Goal: Navigation & Orientation: Understand site structure

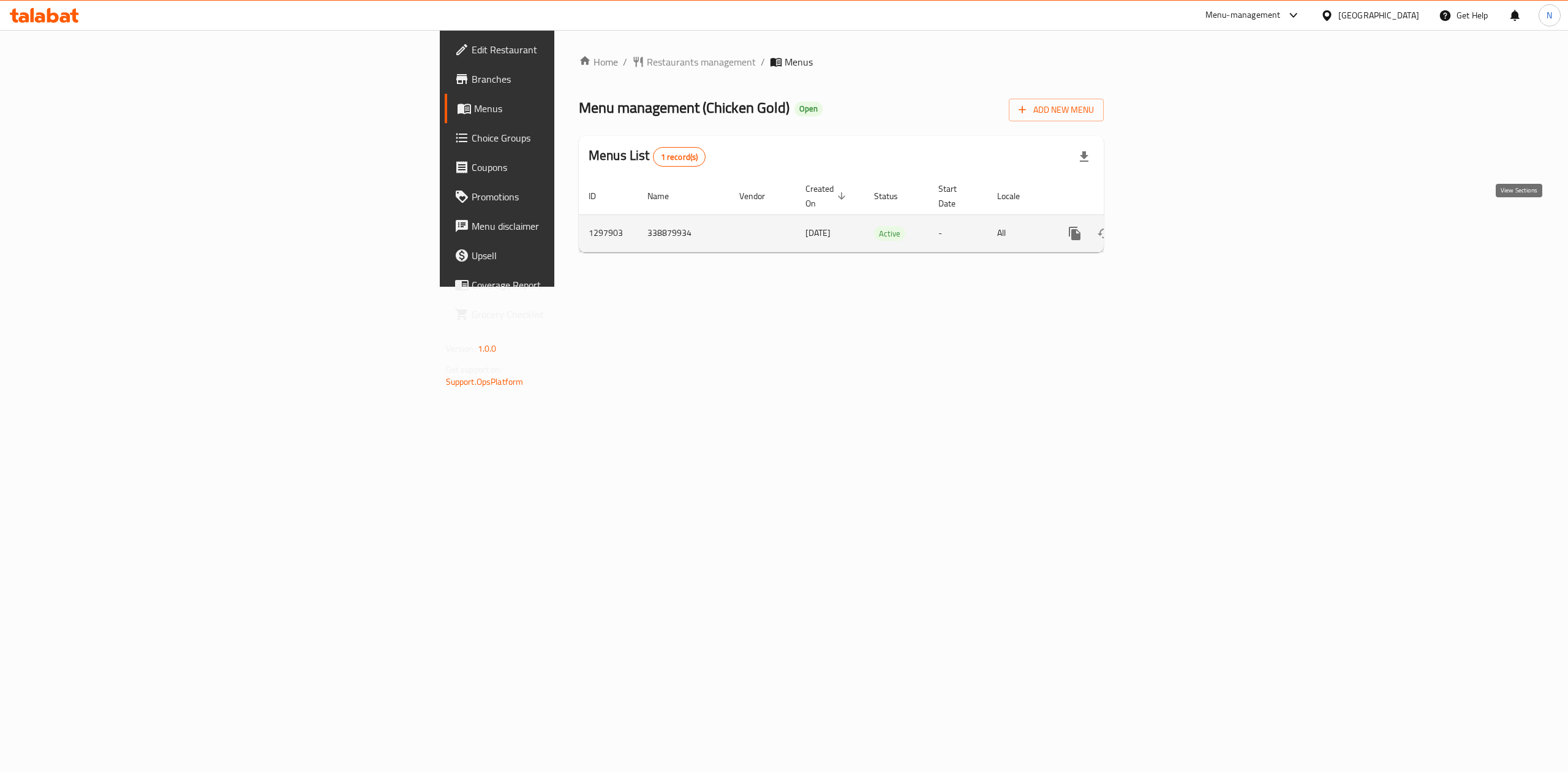
click at [1171, 226] on icon "enhanced table" at bounding box center [1163, 233] width 15 height 15
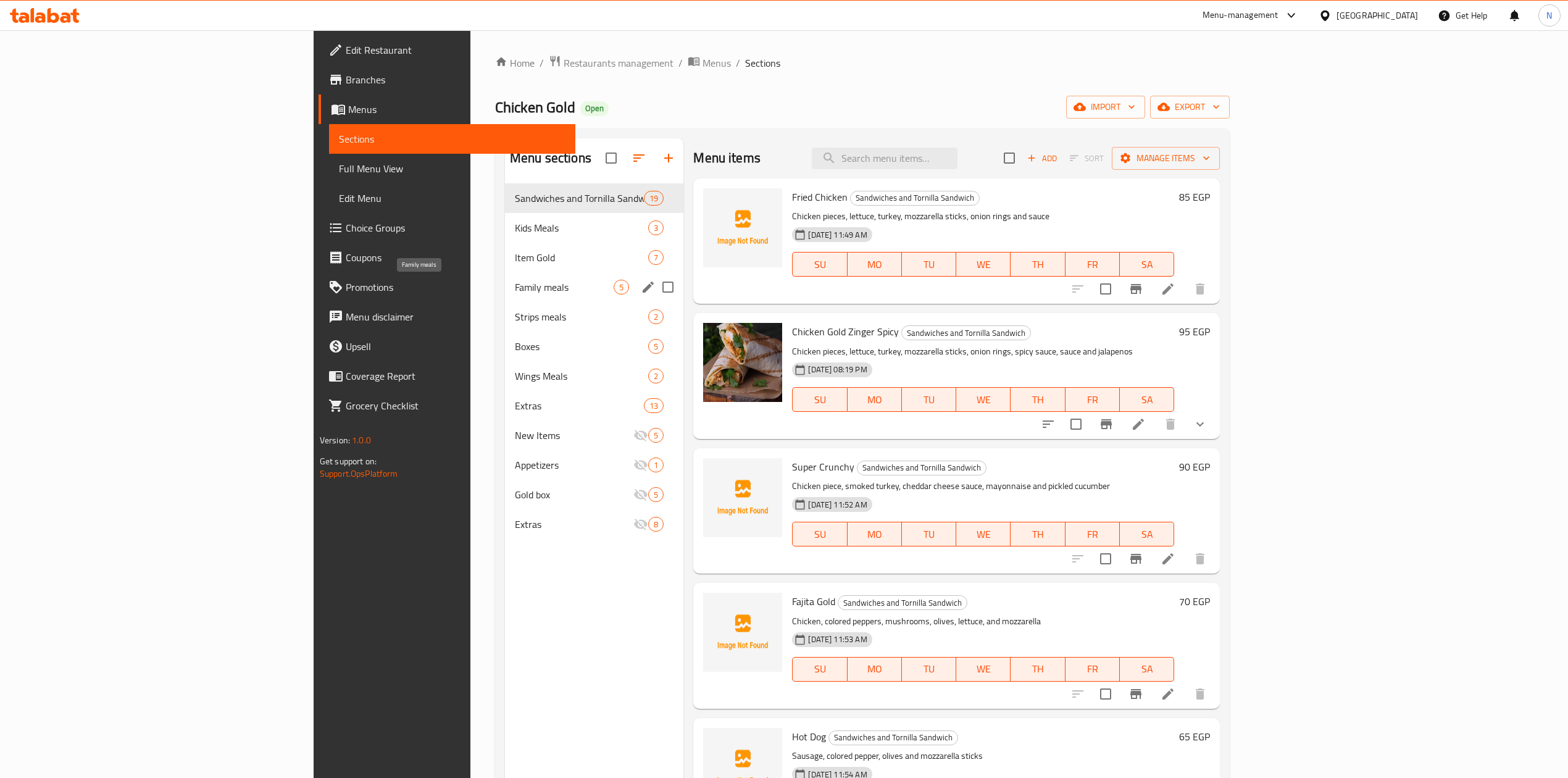
click at [515, 280] on span "Family meals" at bounding box center [563, 287] width 99 height 15
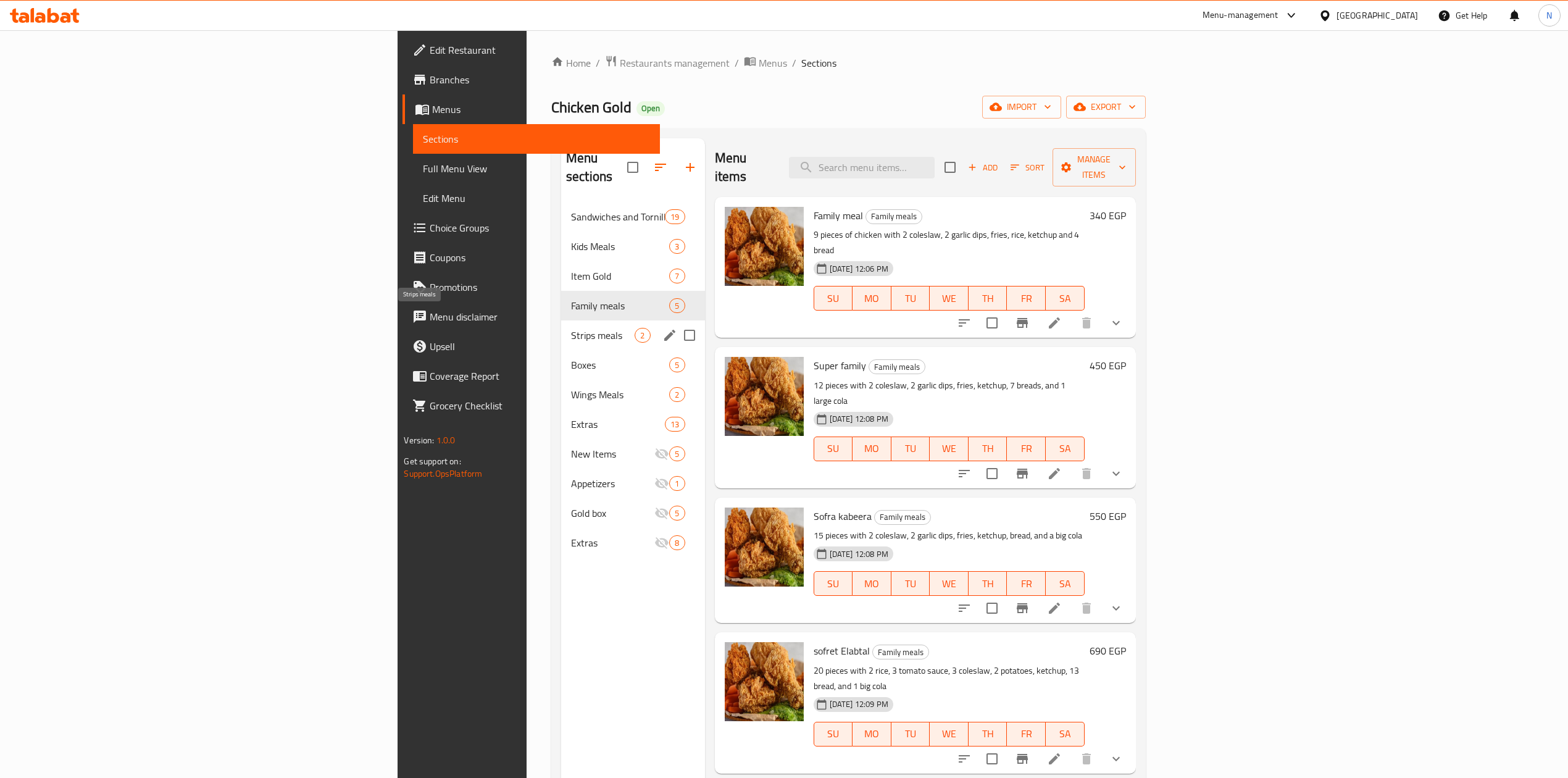
drag, startPoint x: 354, startPoint y: 324, endPoint x: 354, endPoint y: 337, distance: 13.0
click at [571, 328] on span "Strips meals" at bounding box center [603, 335] width 65 height 15
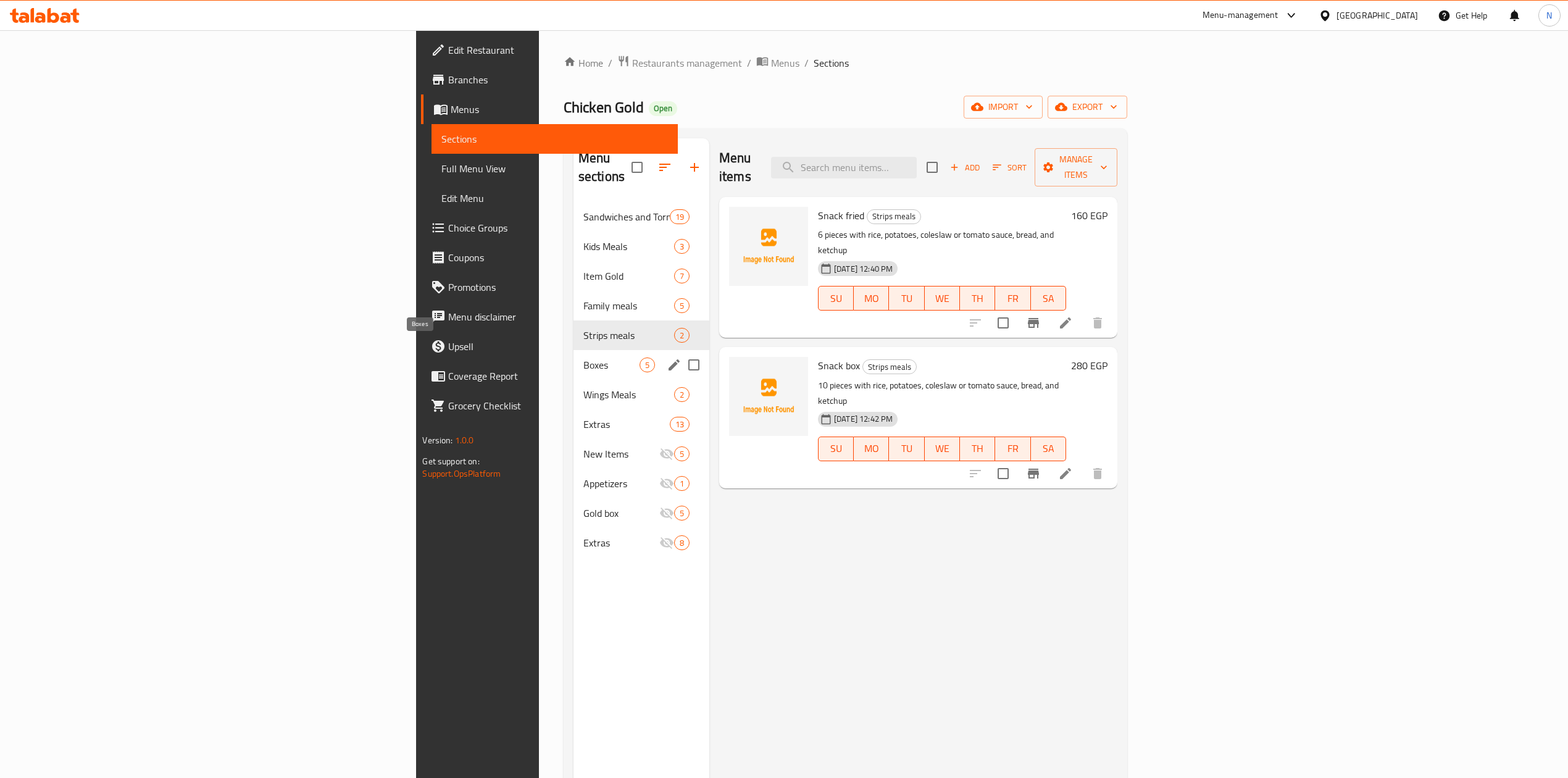
click at [583, 358] on span "Boxes" at bounding box center [611, 365] width 56 height 15
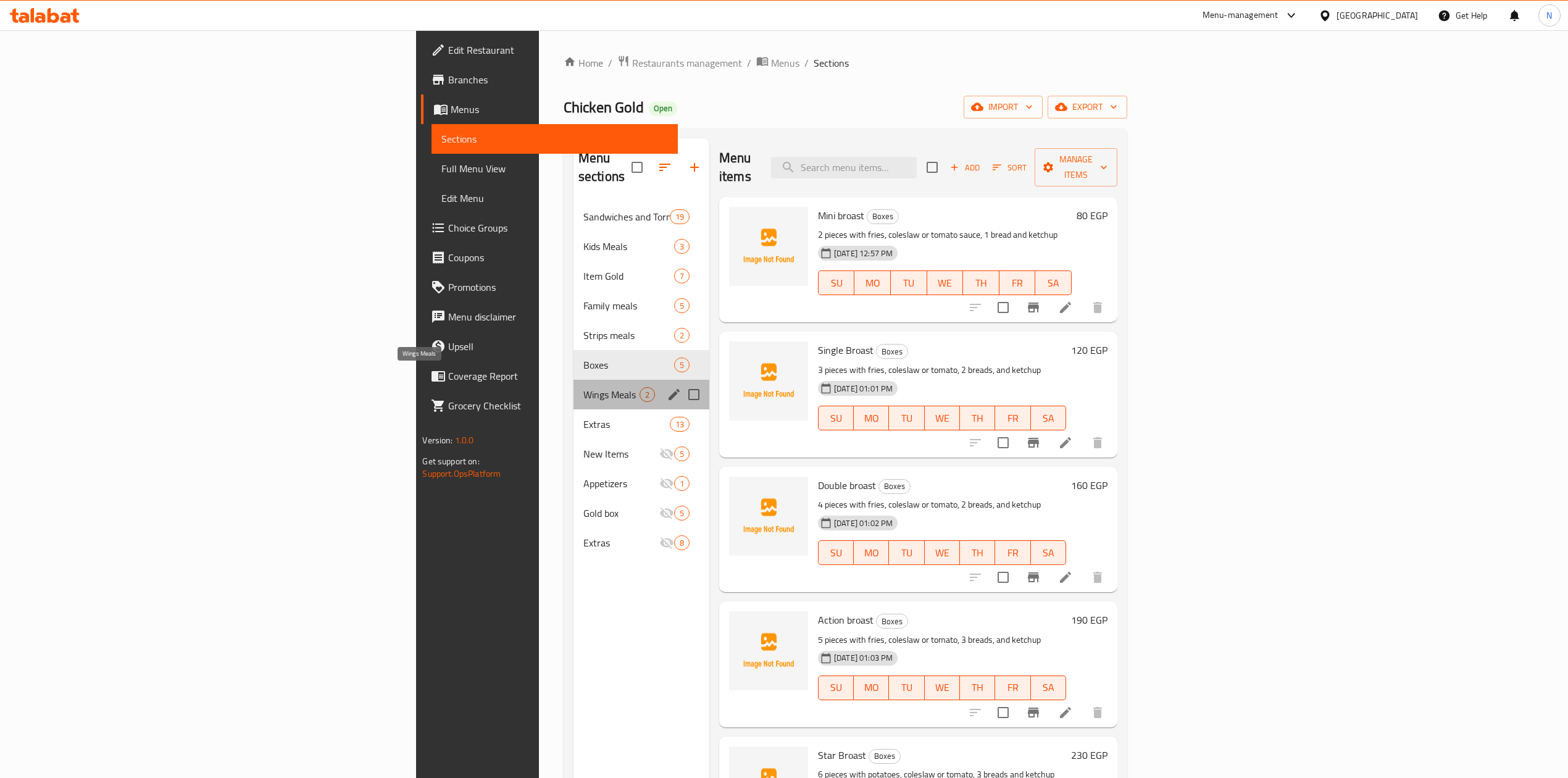
click at [583, 387] on span "Wings Meals" at bounding box center [611, 394] width 56 height 15
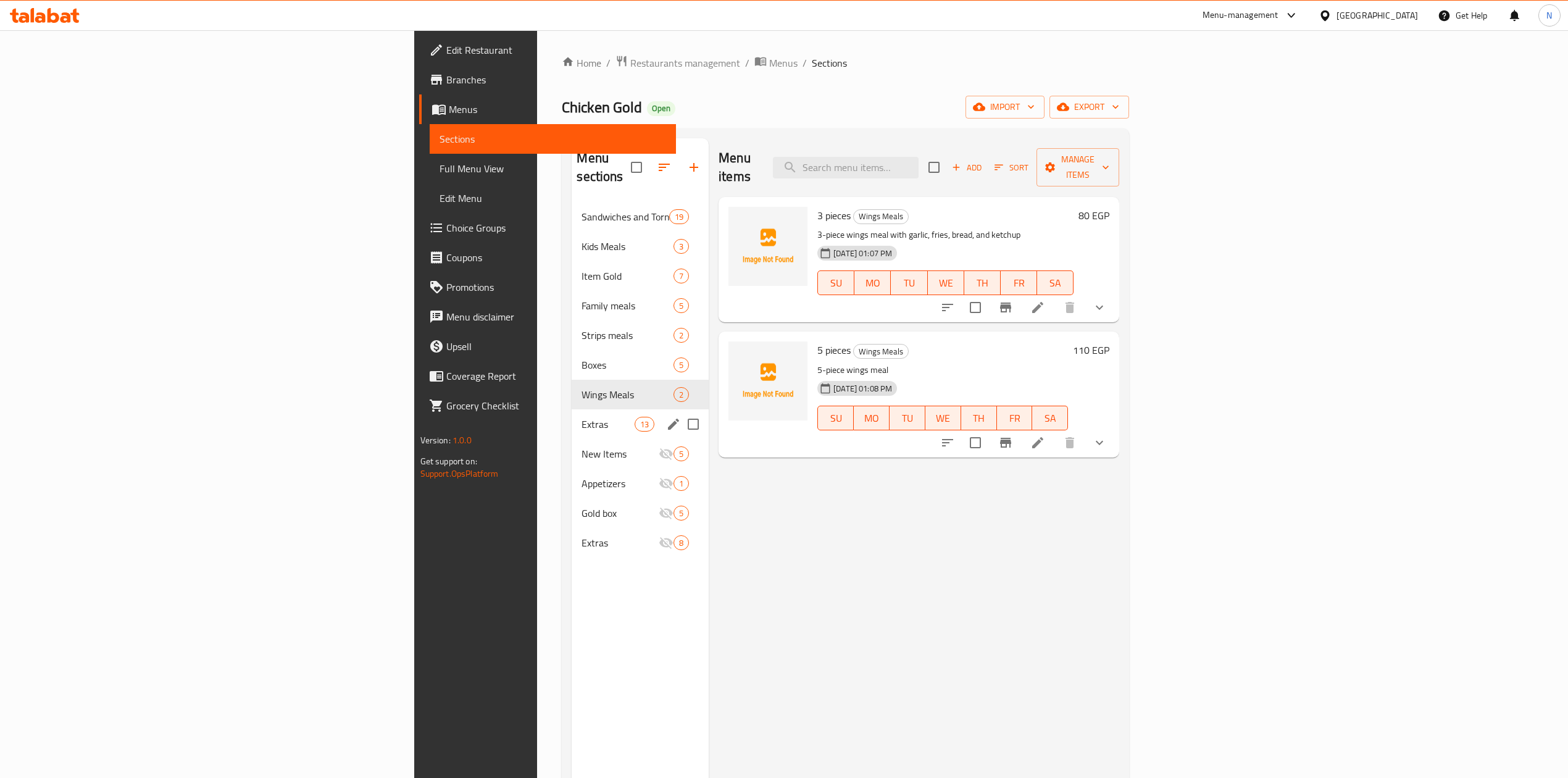
click at [571, 415] on div "Extras 13" at bounding box center [639, 424] width 137 height 30
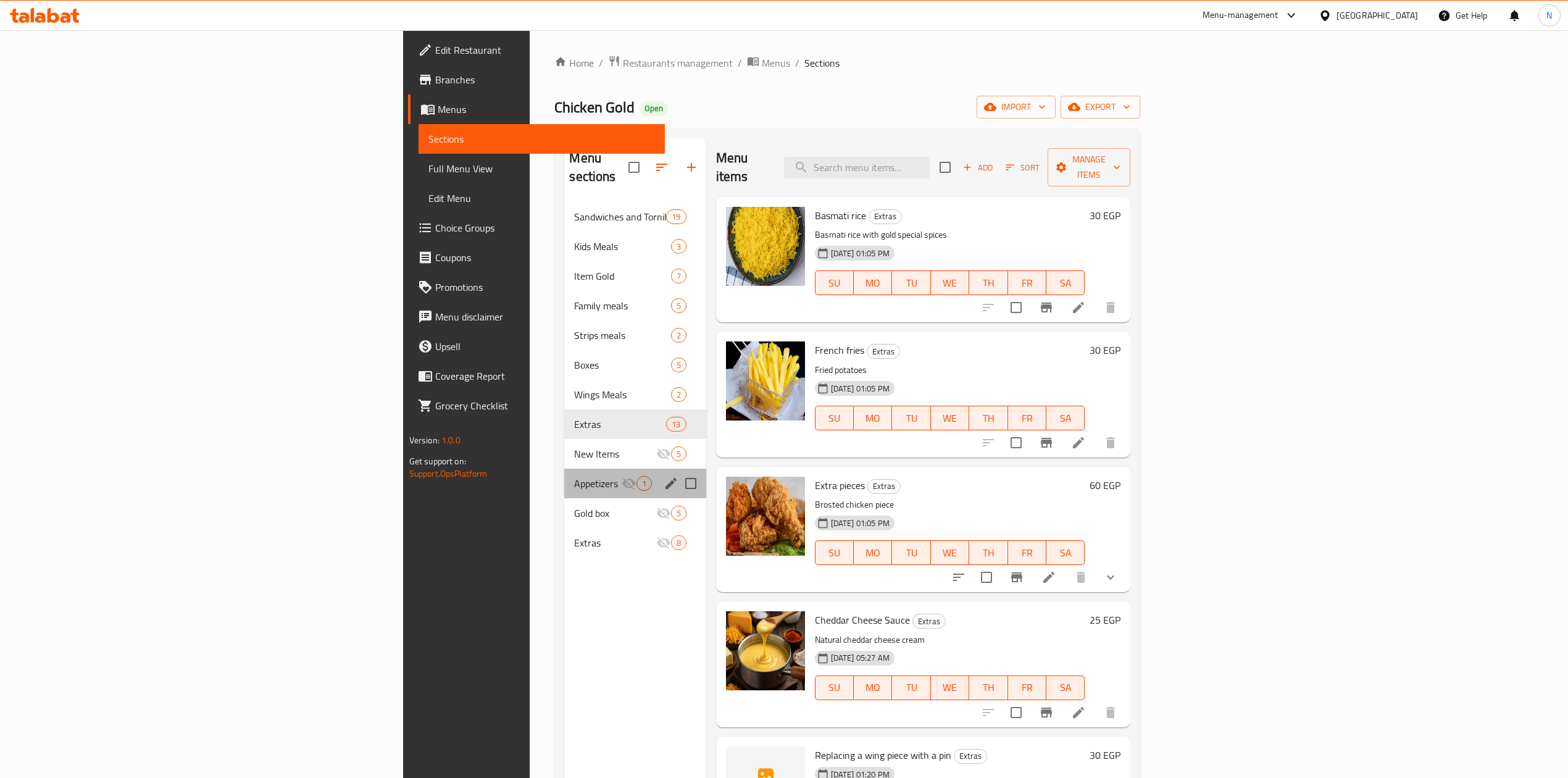
click at [564, 468] on div "Appetizers 1" at bounding box center [635, 483] width 141 height 30
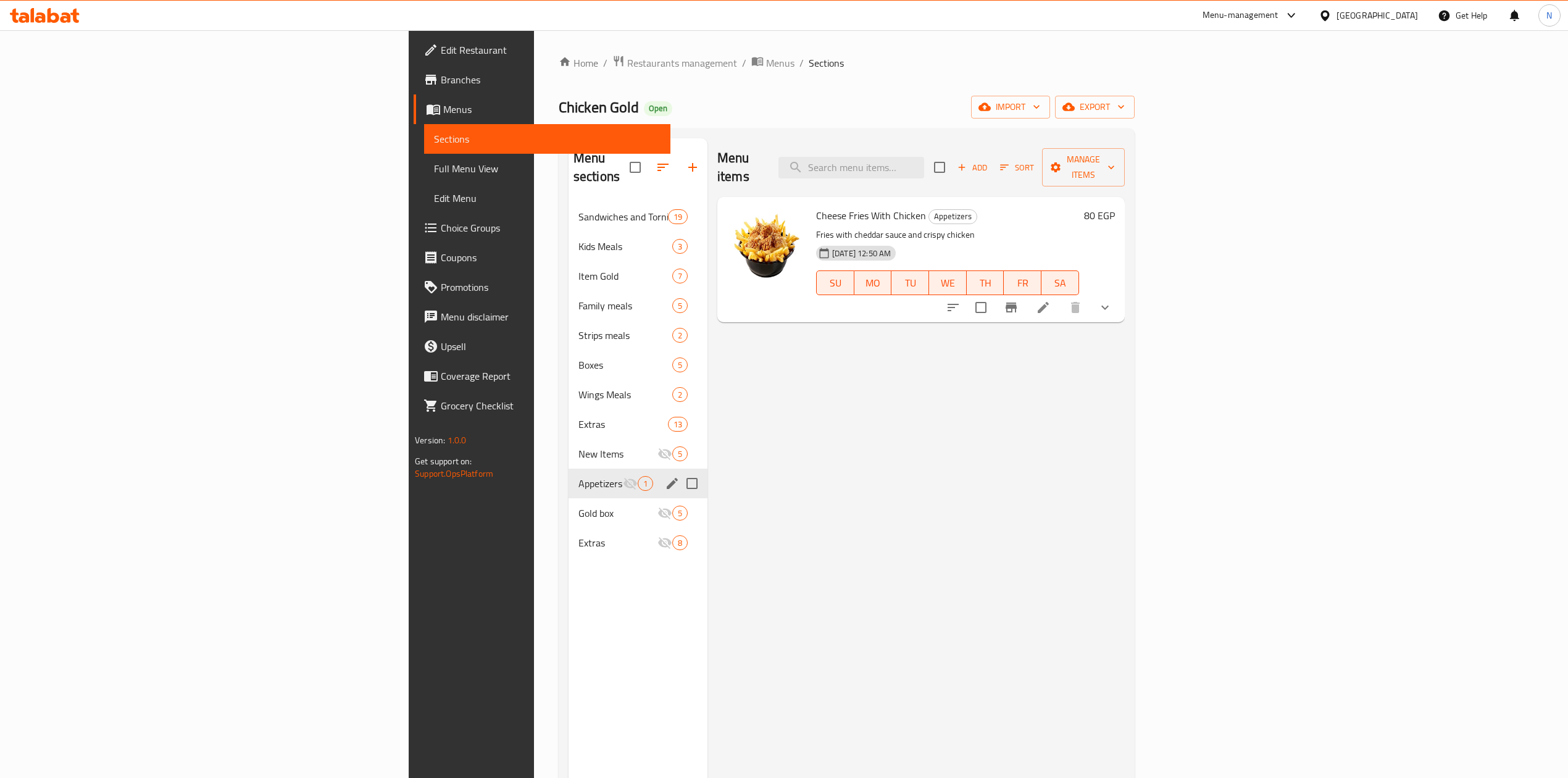
click at [569, 468] on div "Appetizers 1" at bounding box center [637, 483] width 139 height 30
click at [578, 447] on span "New Items" at bounding box center [600, 454] width 44 height 15
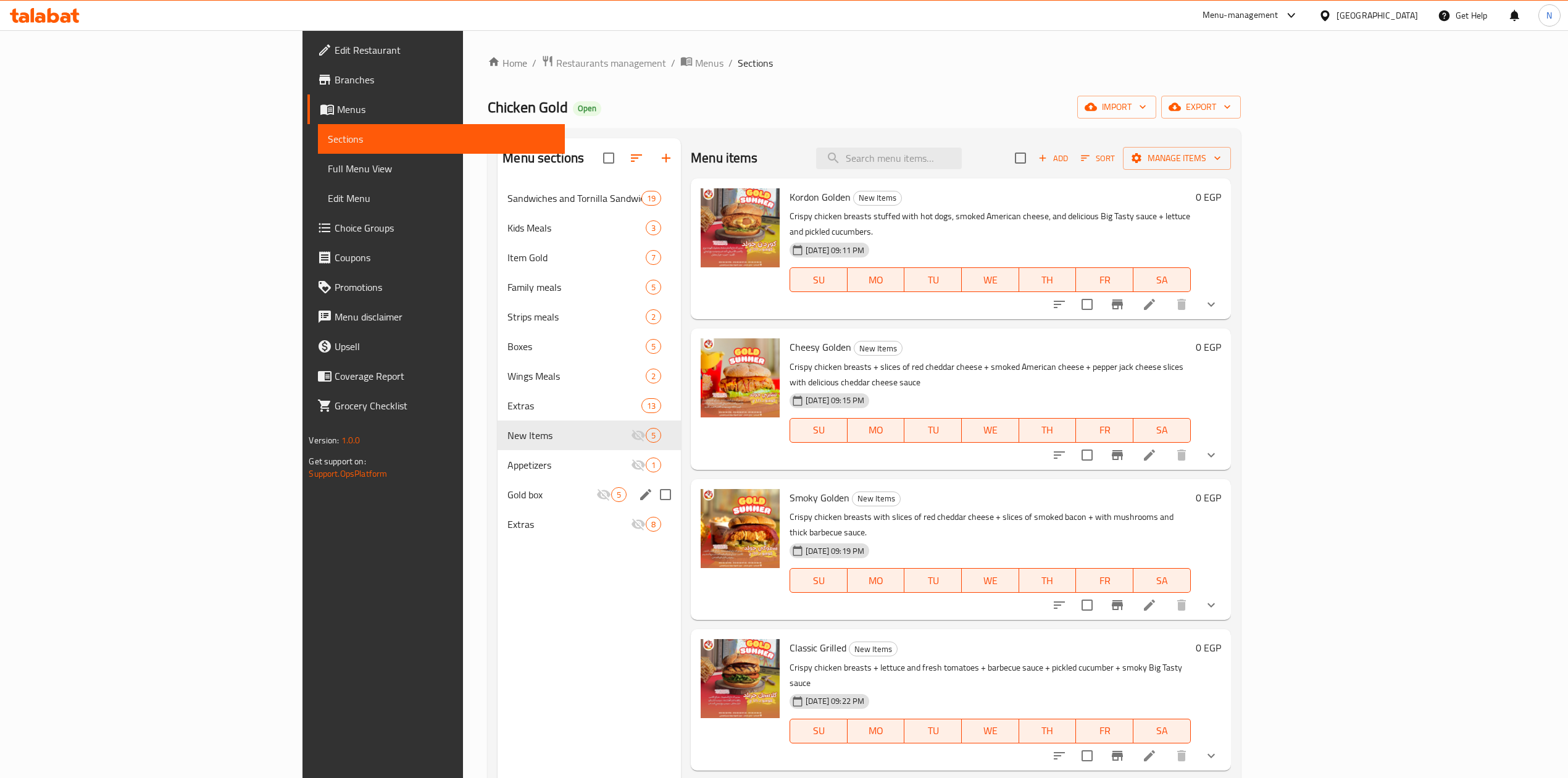
click at [497, 480] on div "Gold box 5" at bounding box center [589, 495] width 183 height 30
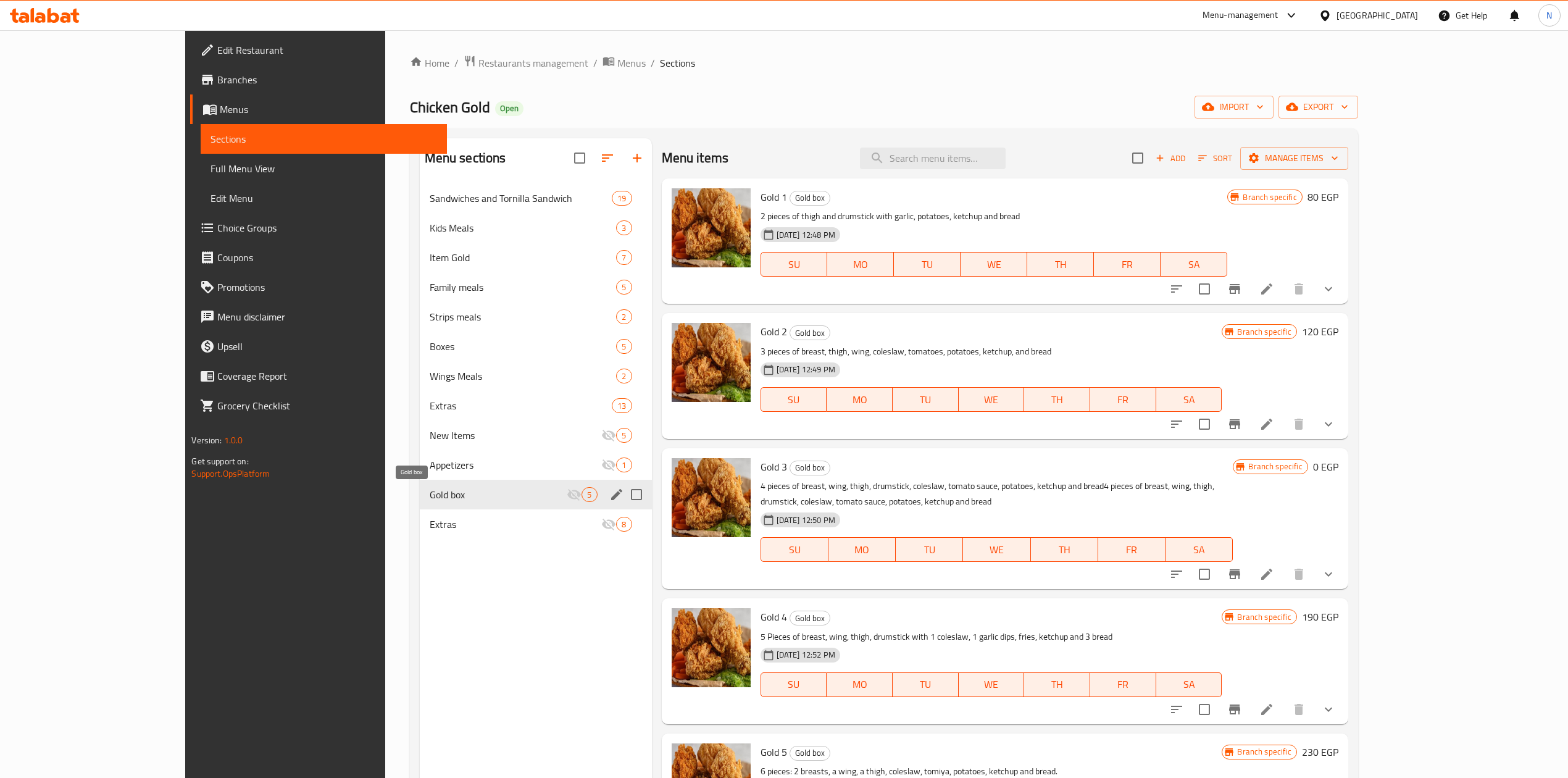
click at [430, 489] on span "Gold box" at bounding box center [499, 494] width 138 height 15
click at [430, 523] on span "Extras" at bounding box center [499, 523] width 138 height 15
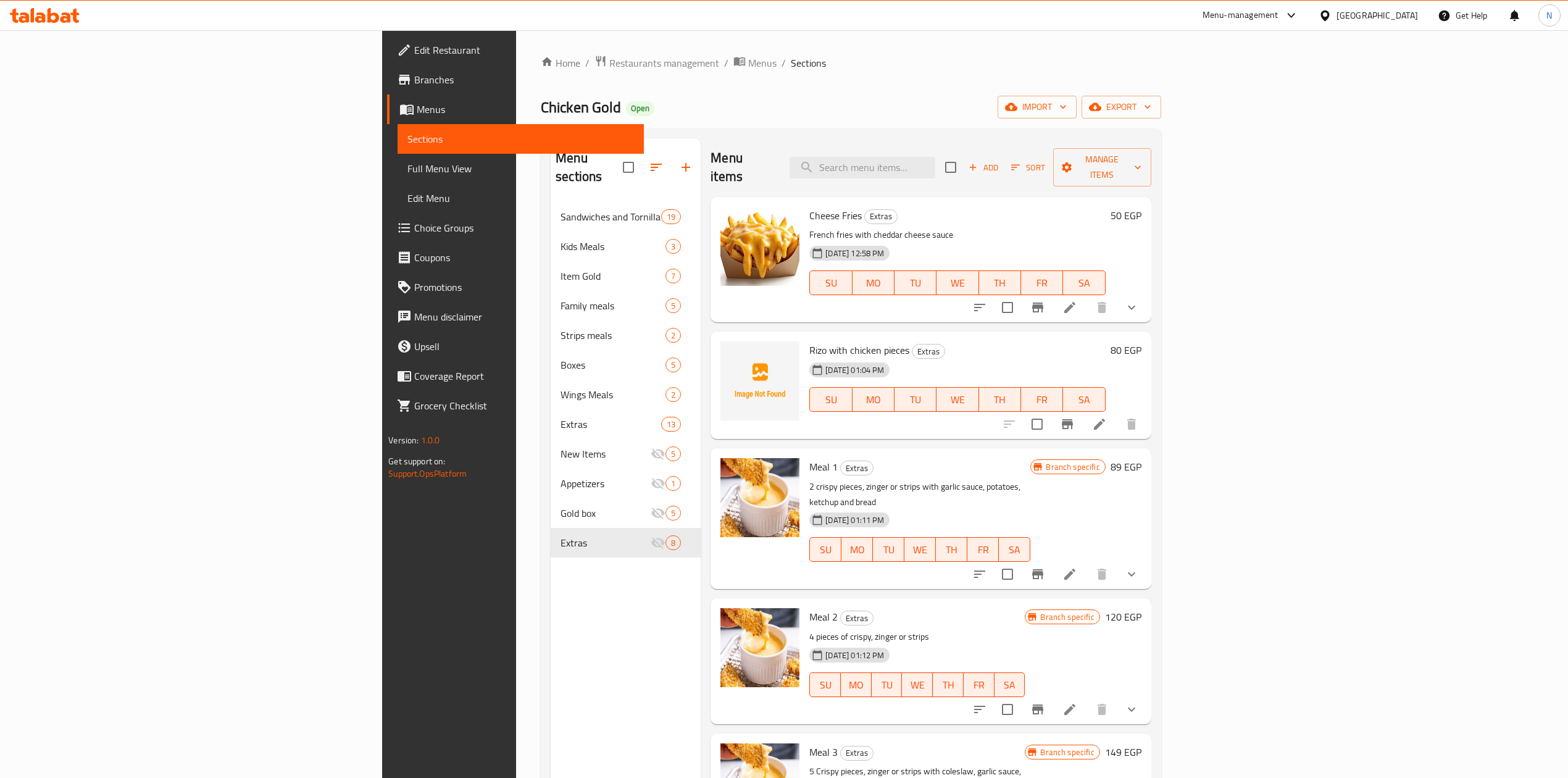
click at [550, 618] on div "Menu sections Sandwiches and Tornilla Sandwich 19 Kids Meals 3 Item Gold 7 Fami…" at bounding box center [625, 528] width 150 height 778
